Goal: Task Accomplishment & Management: Use online tool/utility

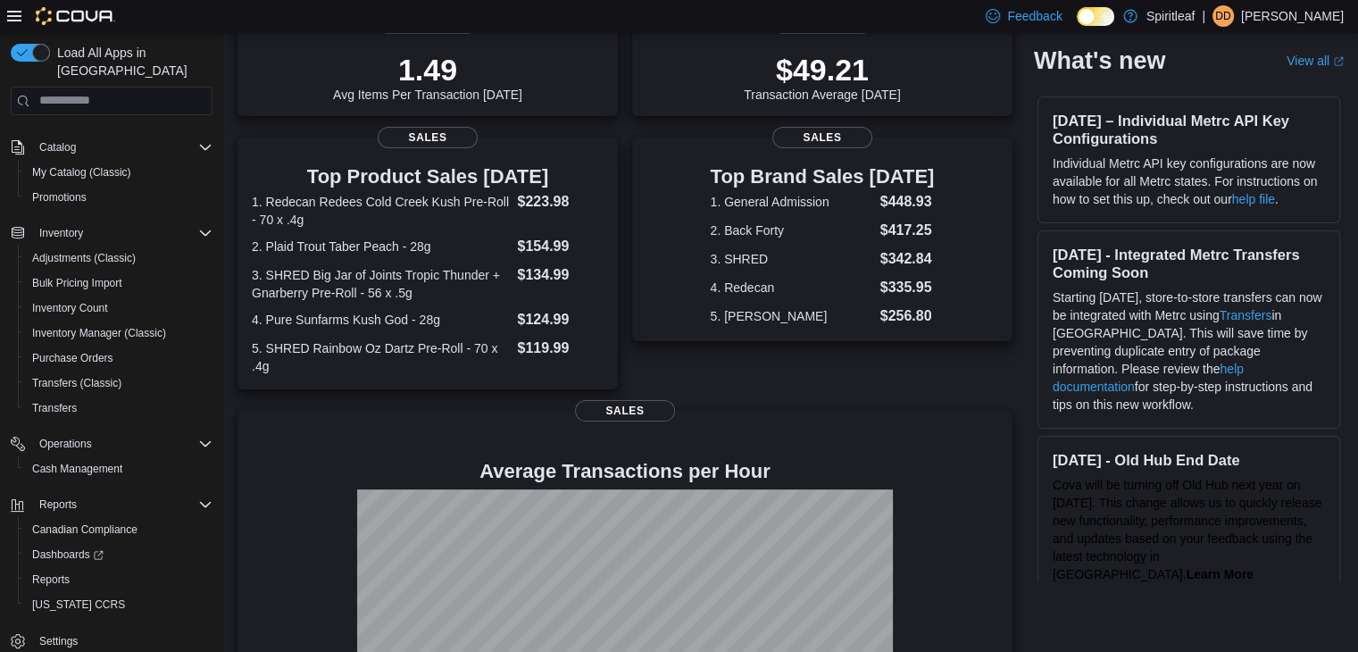
scroll to position [101, 0]
click at [54, 571] on span "Reports" at bounding box center [50, 578] width 37 height 14
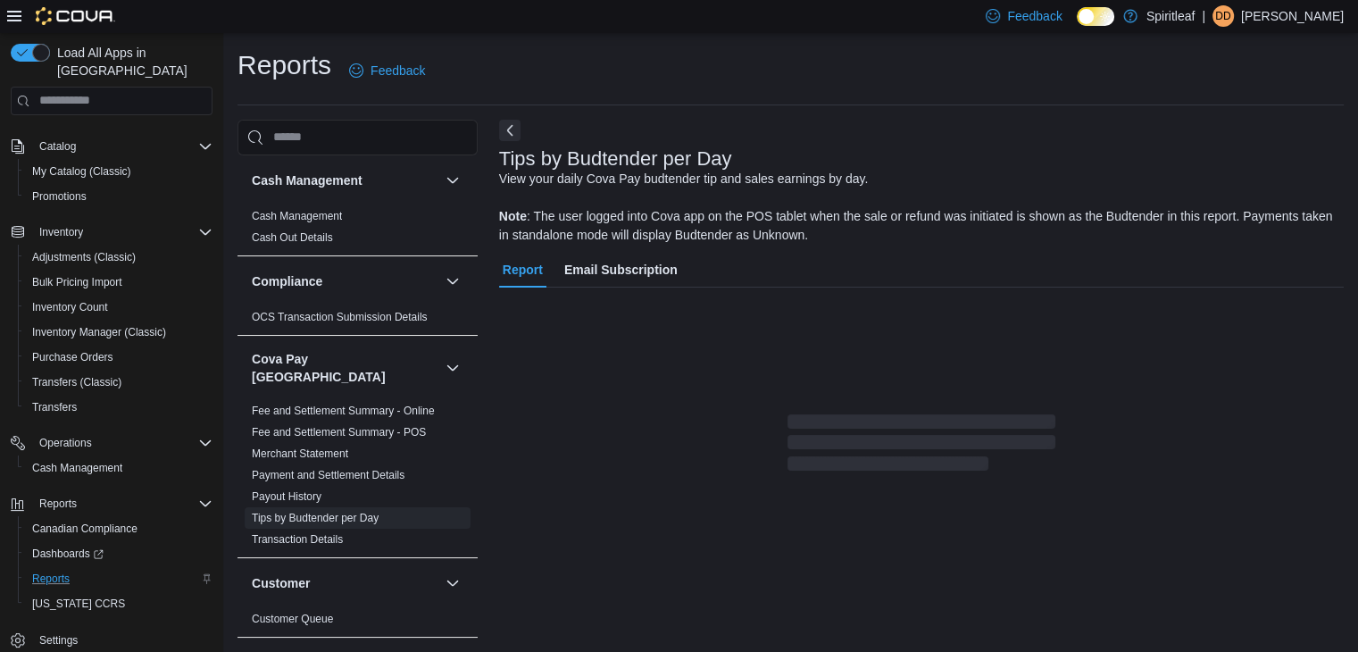
scroll to position [6, 0]
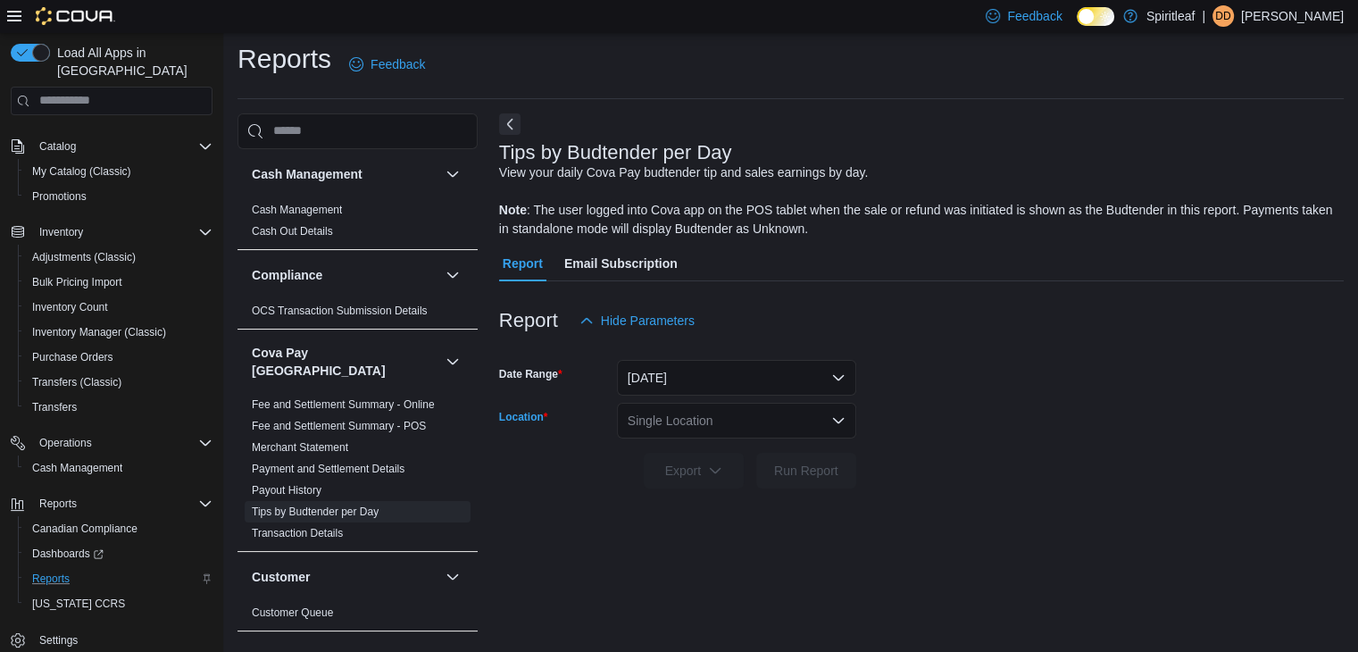
click at [691, 419] on div "Single Location" at bounding box center [736, 421] width 239 height 36
type input "***"
click at [750, 445] on span "271 - Bonnyville" at bounding box center [747, 450] width 89 height 18
click at [828, 471] on span "Run Report" at bounding box center [806, 470] width 64 height 18
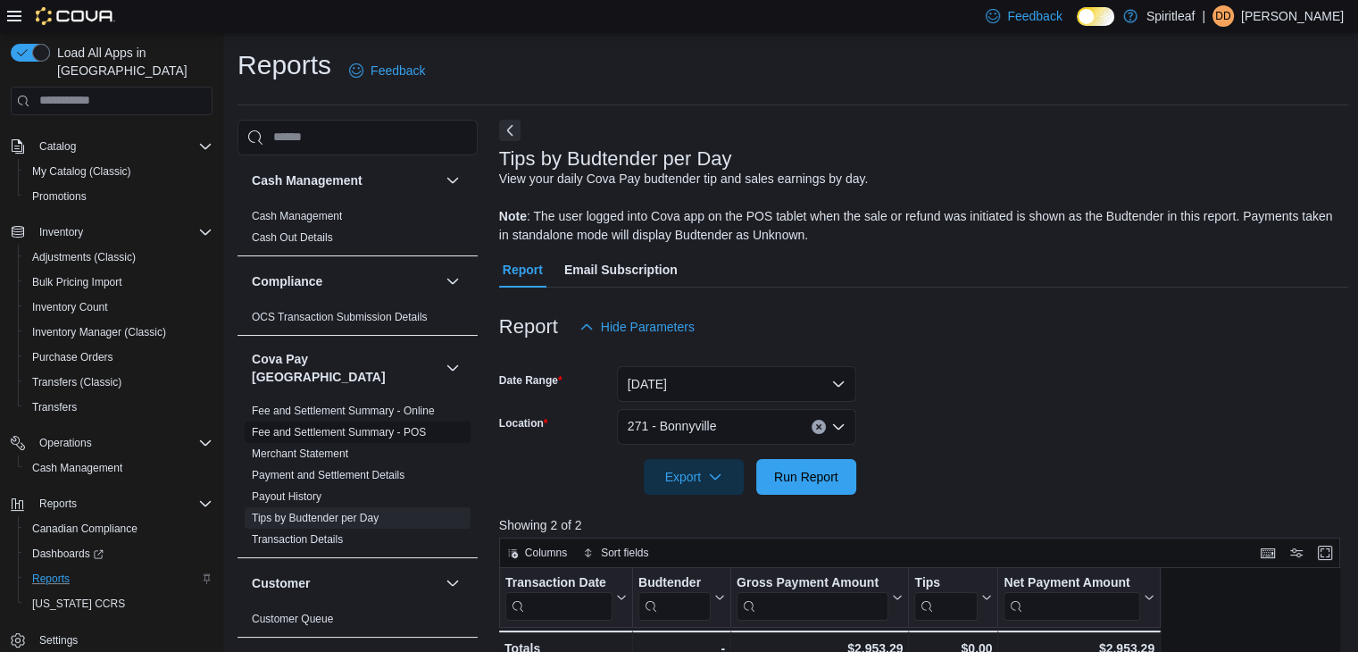
click at [352, 426] on link "Fee and Settlement Summary - POS" at bounding box center [339, 432] width 174 height 12
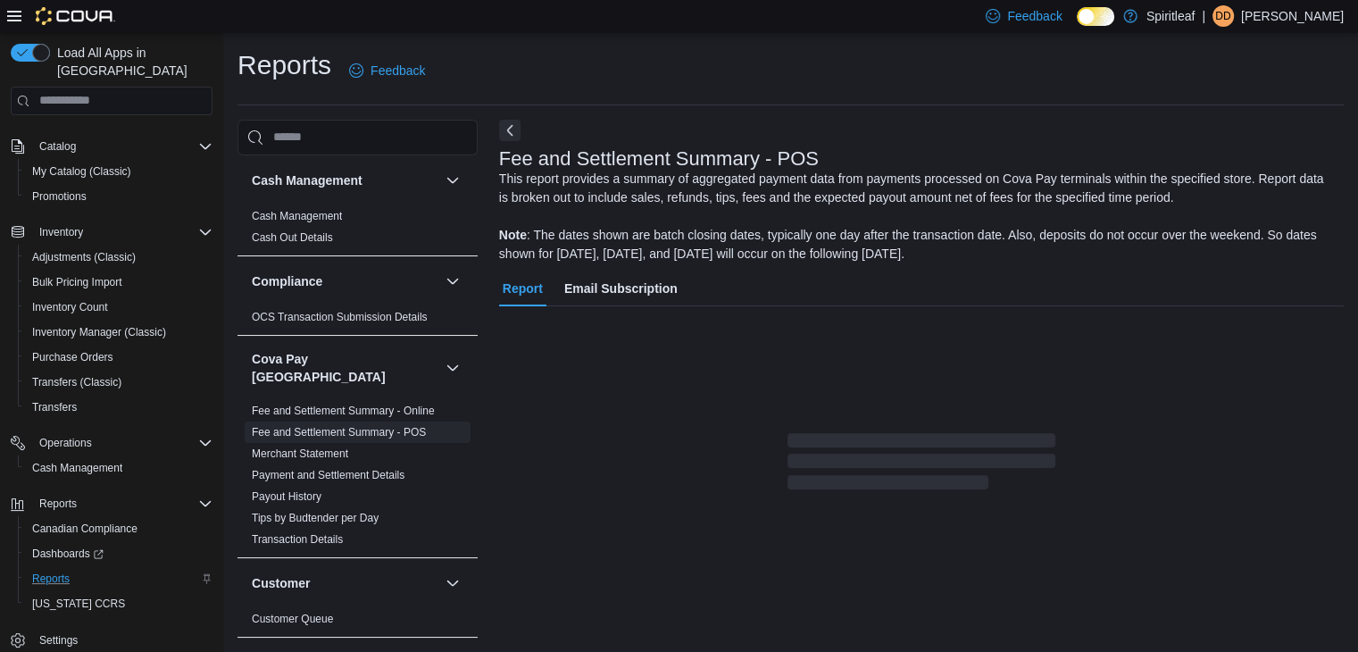
scroll to position [6, 0]
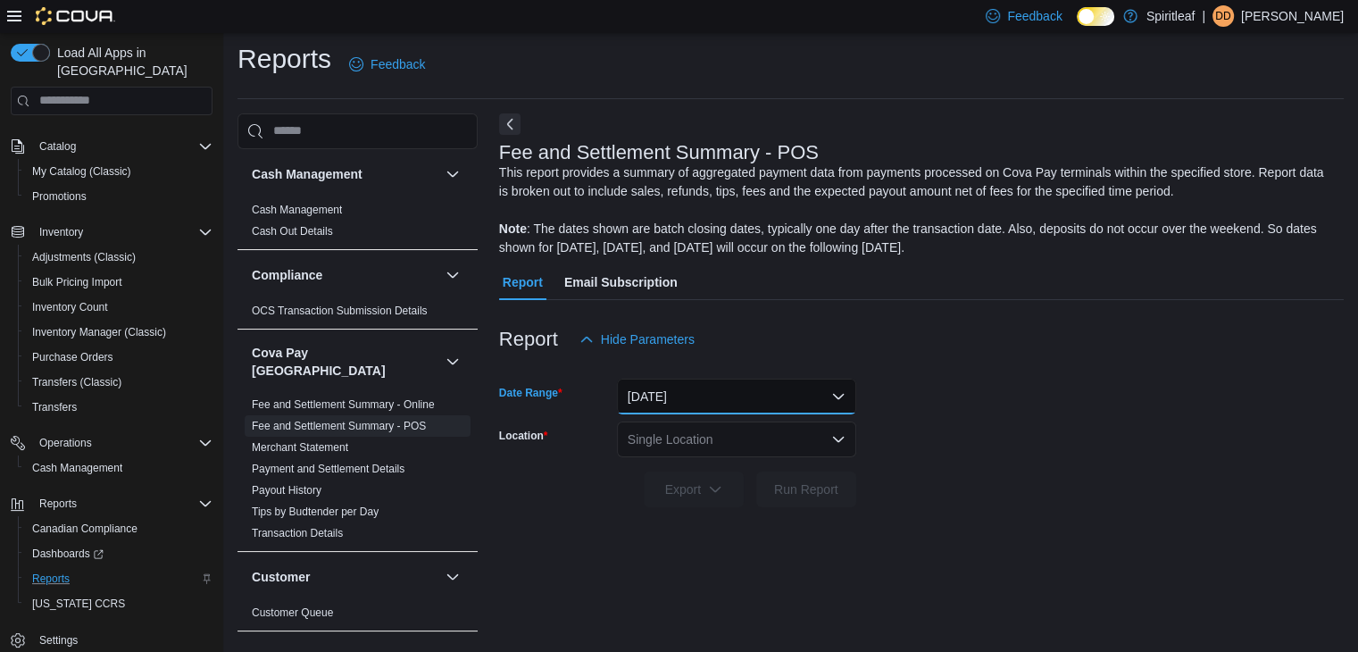
click at [702, 395] on button "[DATE]" at bounding box center [736, 396] width 239 height 36
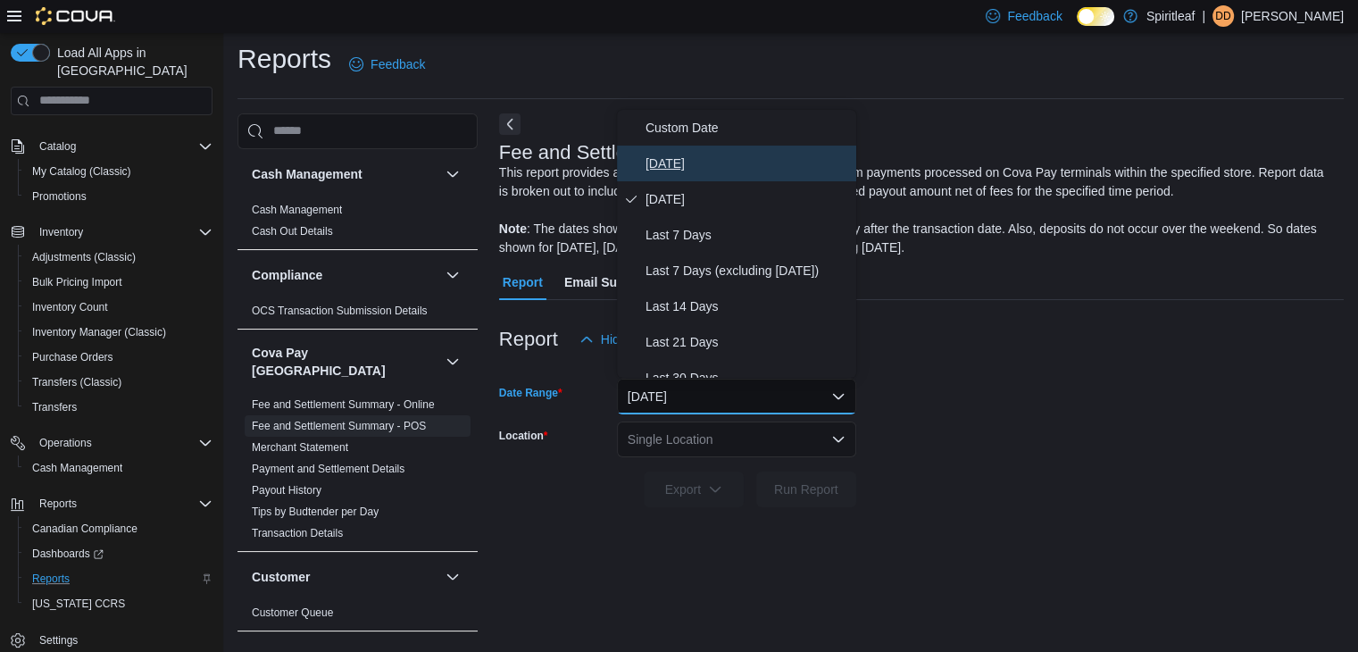
click at [668, 154] on span "[DATE]" at bounding box center [747, 163] width 204 height 21
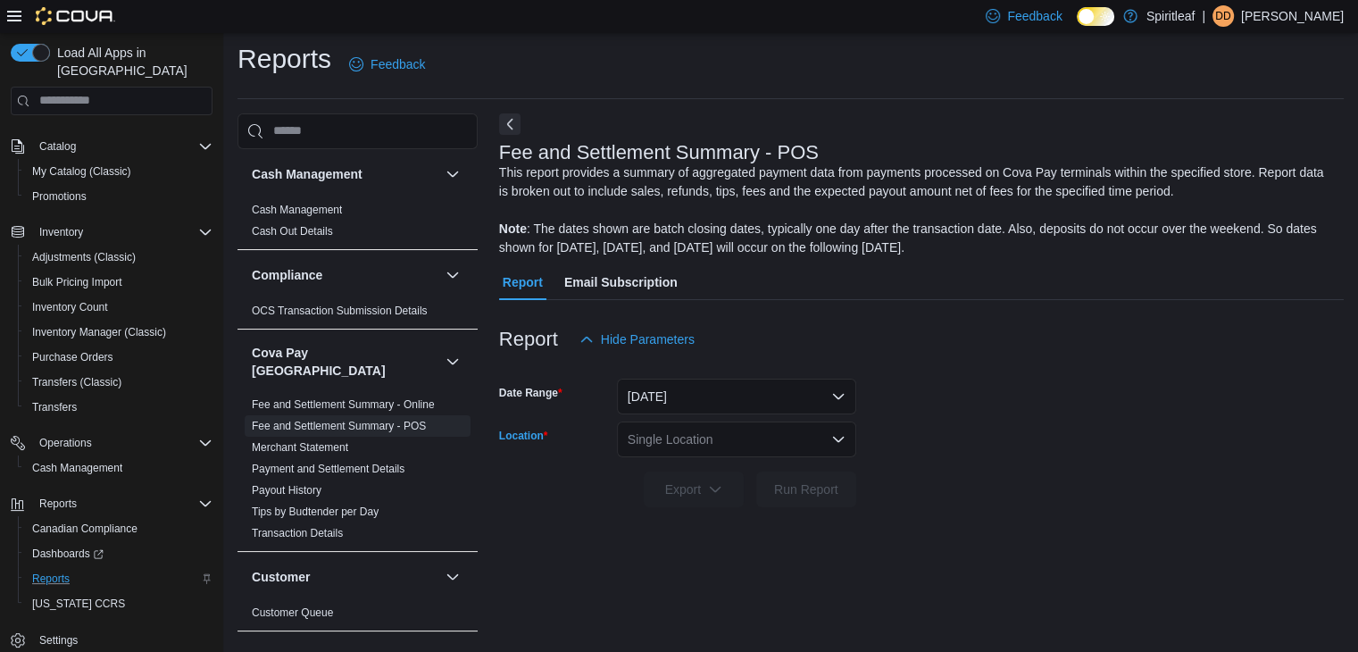
click at [668, 440] on div "Single Location" at bounding box center [736, 439] width 239 height 36
type input "***"
click at [722, 469] on span "271 - Bonnyville" at bounding box center [747, 469] width 89 height 18
click at [825, 487] on span "Run Report" at bounding box center [806, 489] width 64 height 18
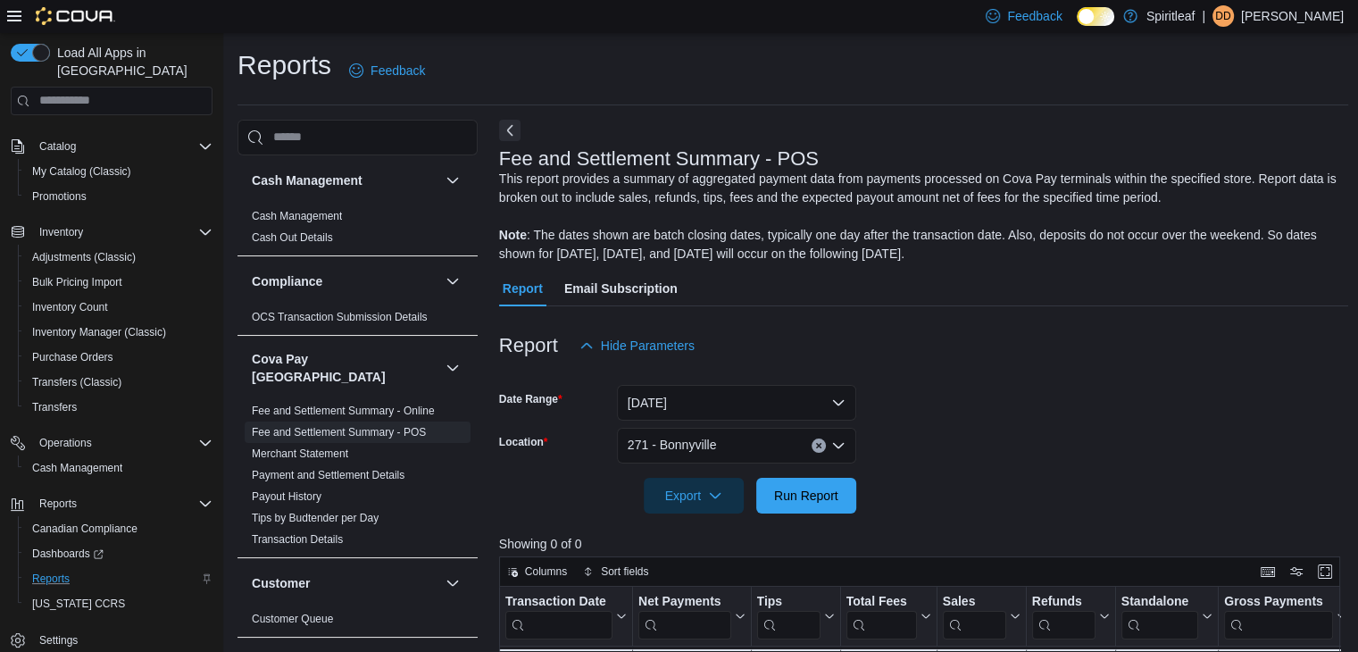
drag, startPoint x: 322, startPoint y: 214, endPoint x: 378, endPoint y: 291, distance: 95.2
click at [322, 212] on link "Cash Management" at bounding box center [297, 216] width 90 height 12
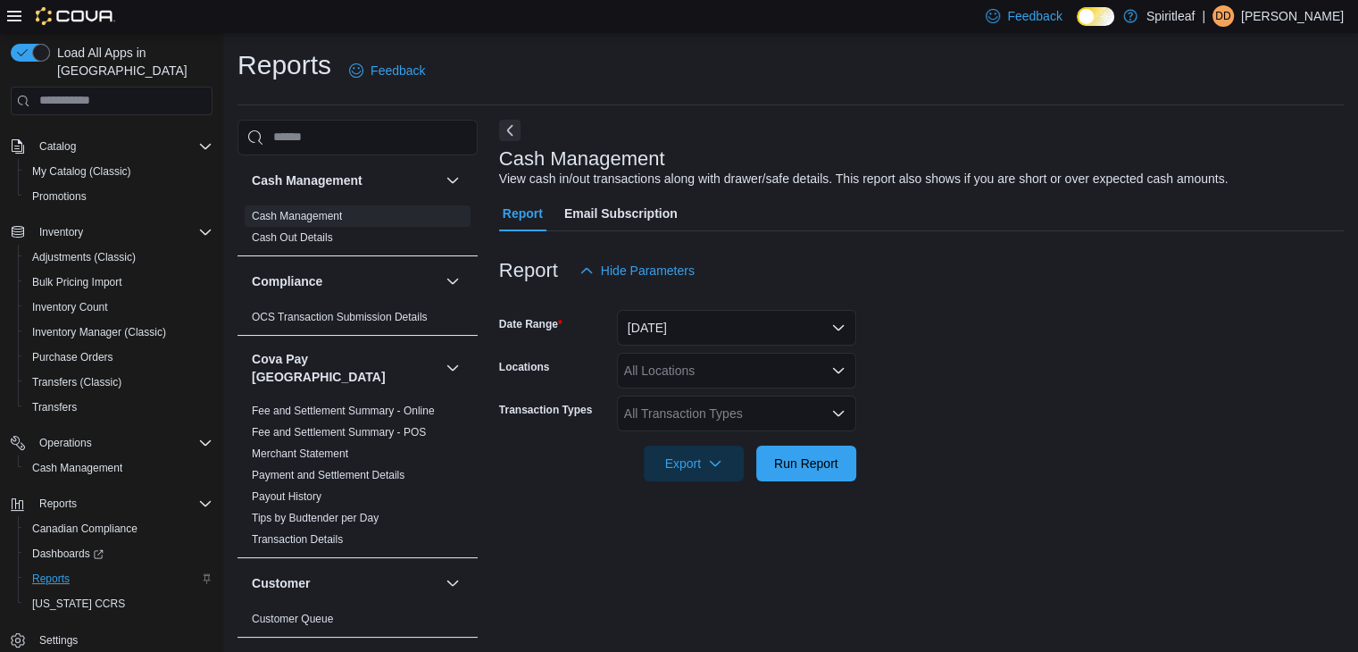
scroll to position [6, 0]
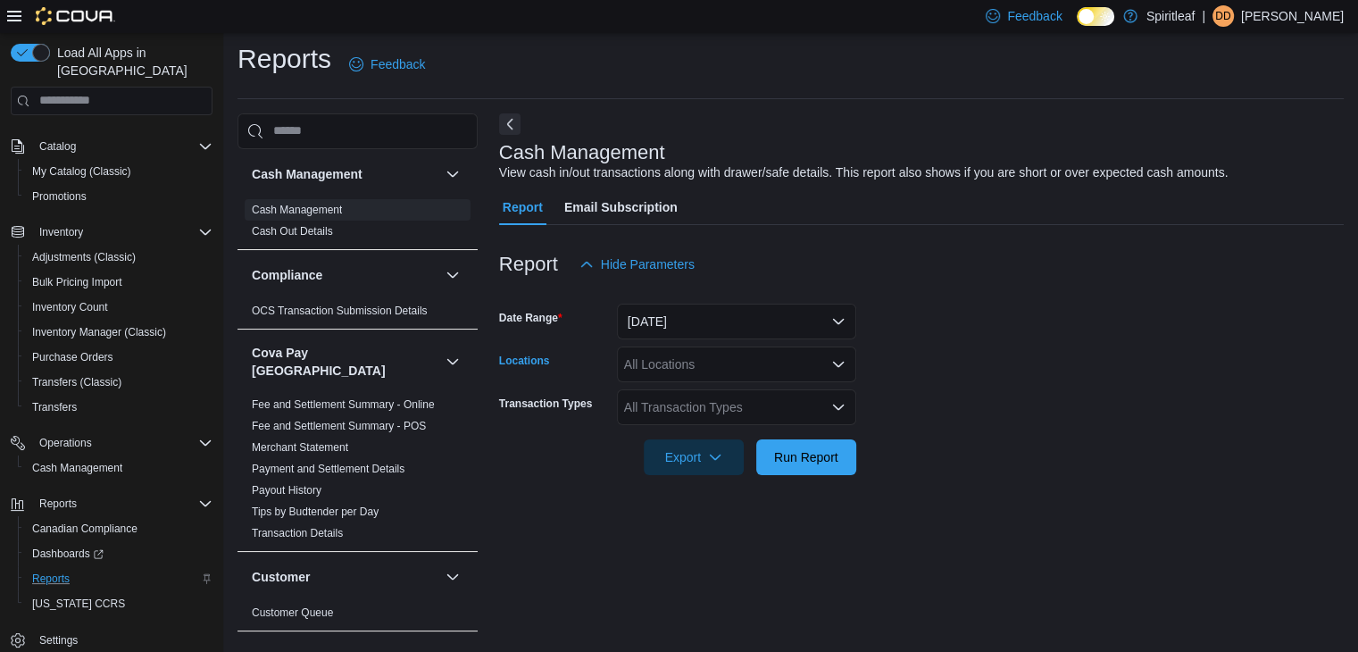
click at [677, 358] on div "All Locations" at bounding box center [736, 364] width 239 height 36
type input "***"
click at [704, 393] on span "271 - Bonnyville" at bounding box center [726, 394] width 89 height 18
click at [977, 346] on form "Date Range [DATE] Locations 271 - [GEOGRAPHIC_DATA] Transaction Types All Trans…" at bounding box center [921, 378] width 844 height 193
click at [812, 461] on span "Run Report" at bounding box center [806, 456] width 64 height 18
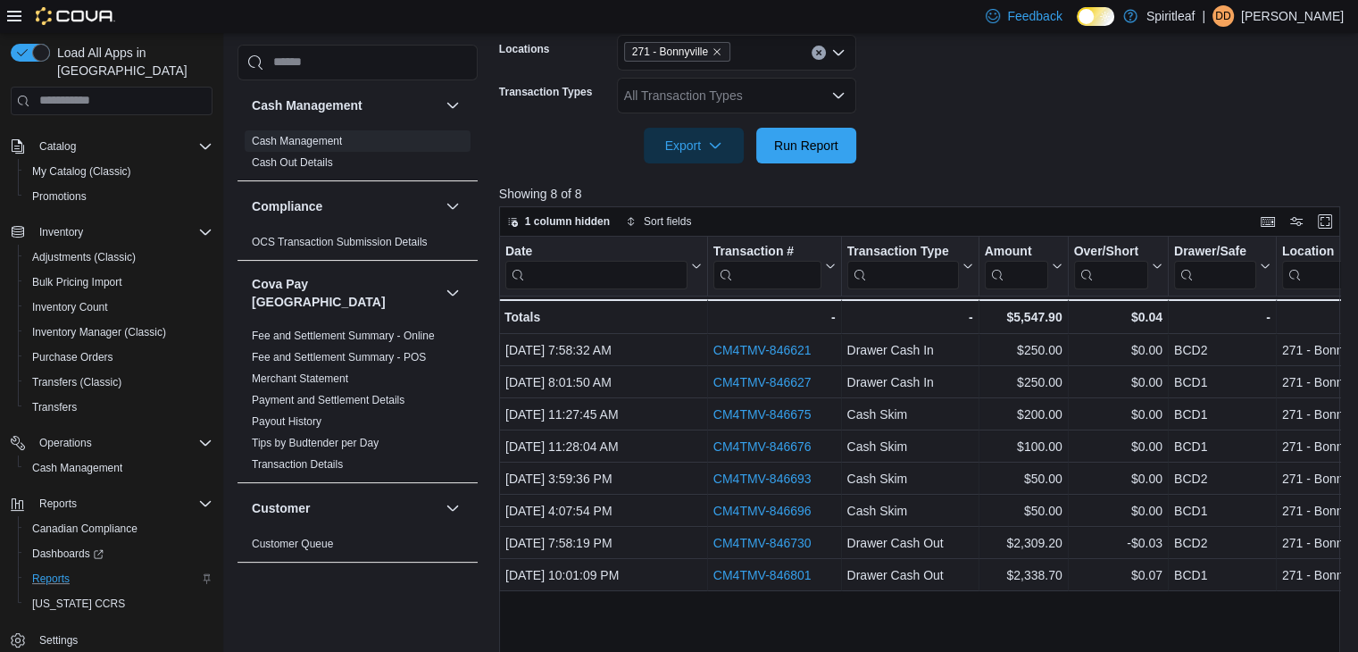
scroll to position [407, 0]
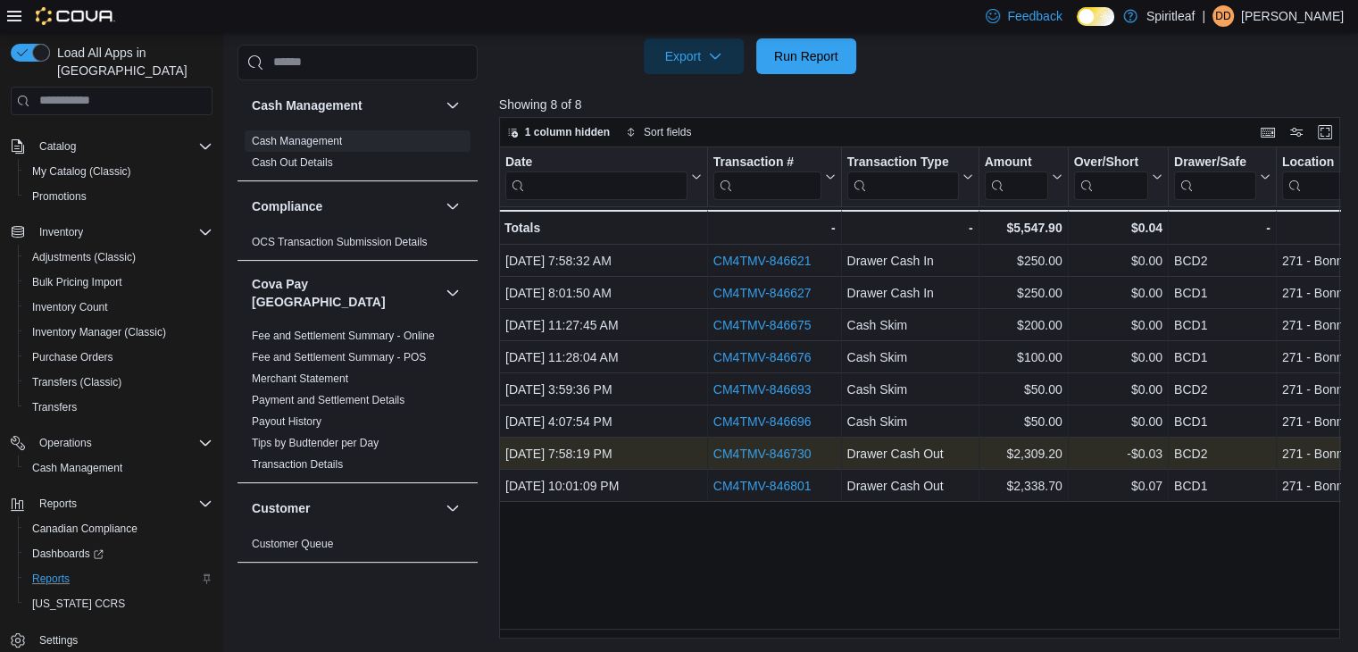
click at [765, 449] on link "CM4TMV-846730" at bounding box center [762, 453] width 98 height 14
